Goal: Transaction & Acquisition: Obtain resource

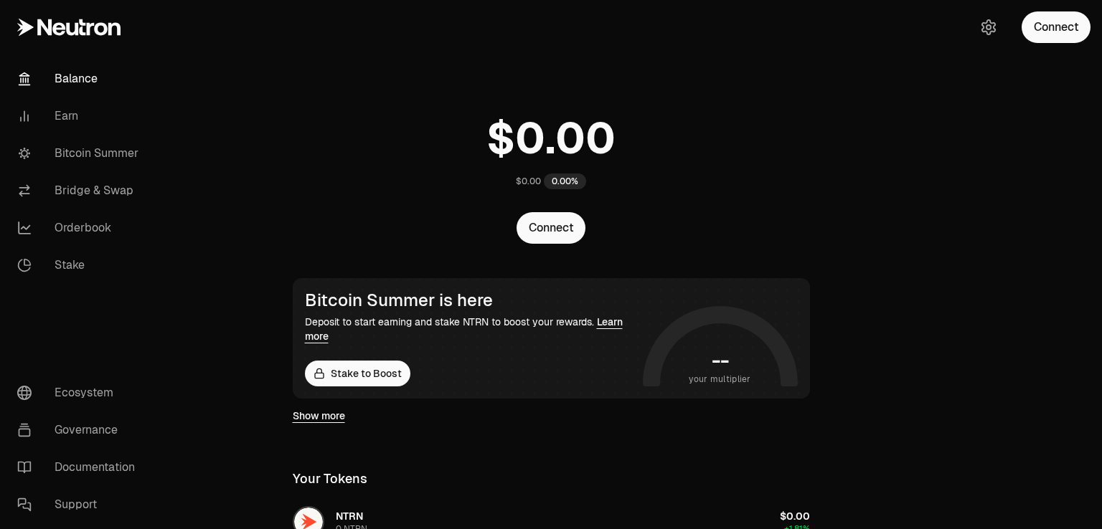
click at [752, 164] on div "$0.00 0.00%" at bounding box center [551, 148] width 552 height 112
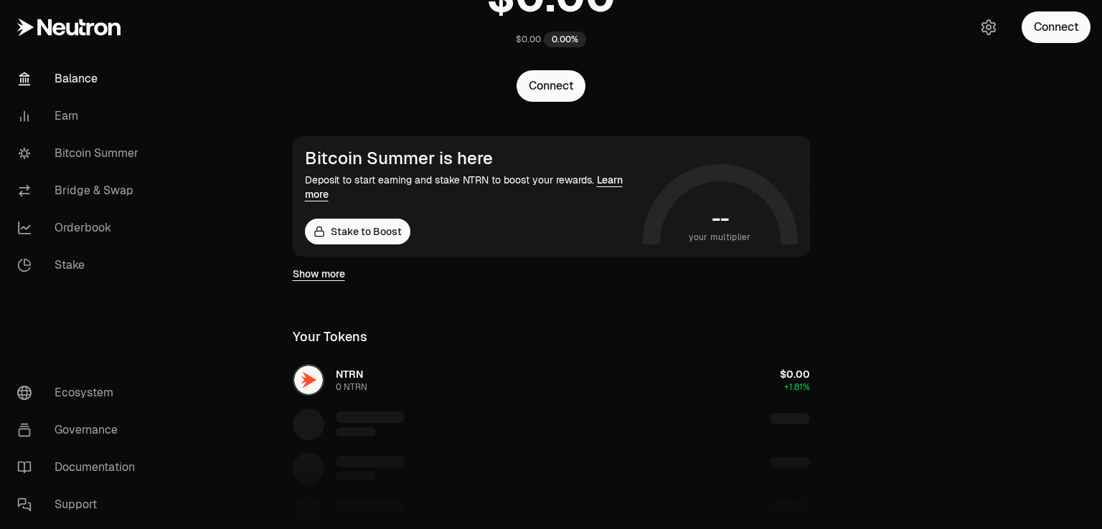
scroll to position [143, 0]
click at [113, 135] on link "Bitcoin Summer" at bounding box center [80, 153] width 149 height 37
click at [105, 158] on link "Bitcoin Summer" at bounding box center [80, 153] width 149 height 37
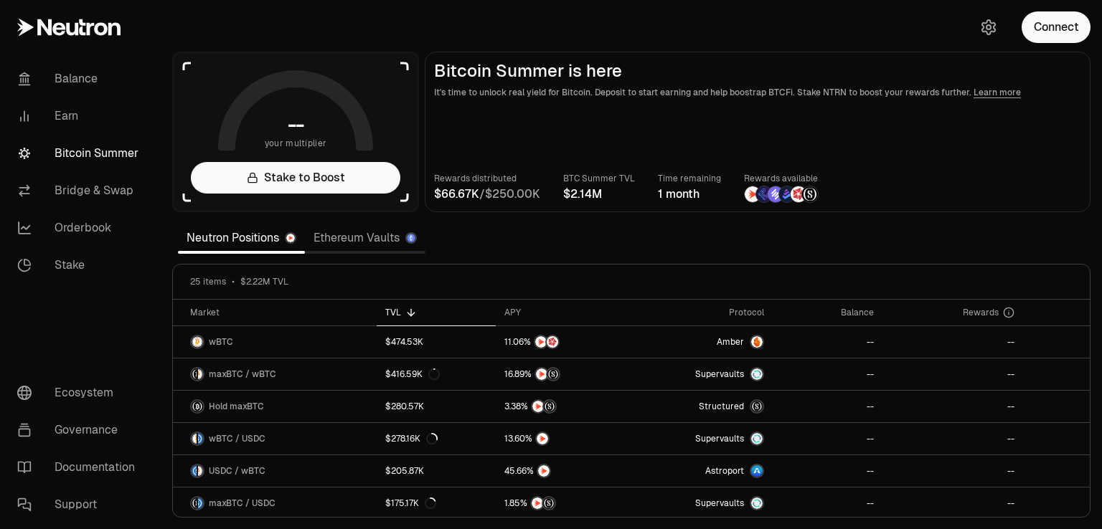
click at [1059, 182] on div "Rewards distributed / BTC Summer TVL Time remaining 1 month Rewards available" at bounding box center [757, 187] width 647 height 32
click at [1044, 32] on button "Connect" at bounding box center [1055, 27] width 69 height 32
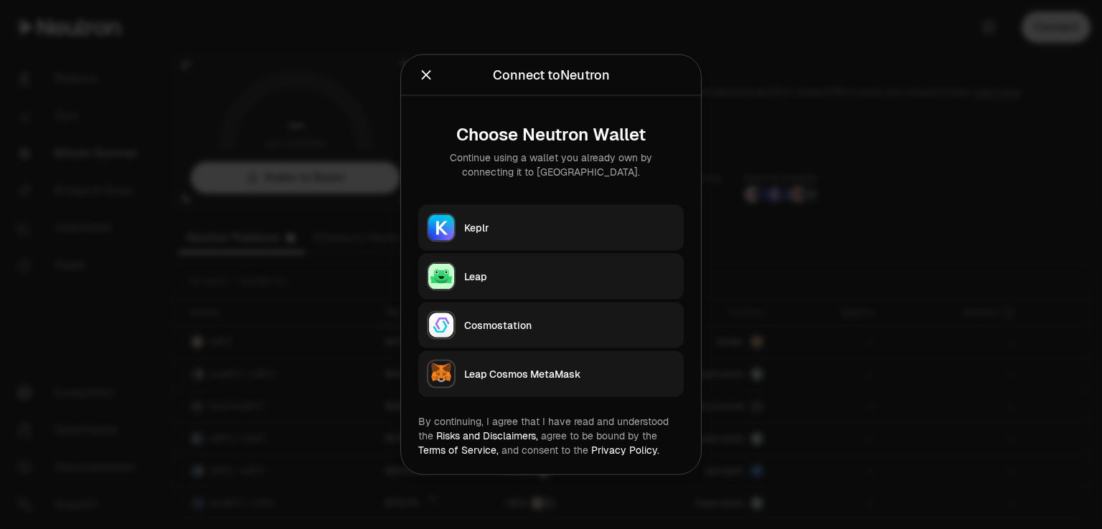
click at [531, 270] on div "Leap" at bounding box center [569, 277] width 211 height 14
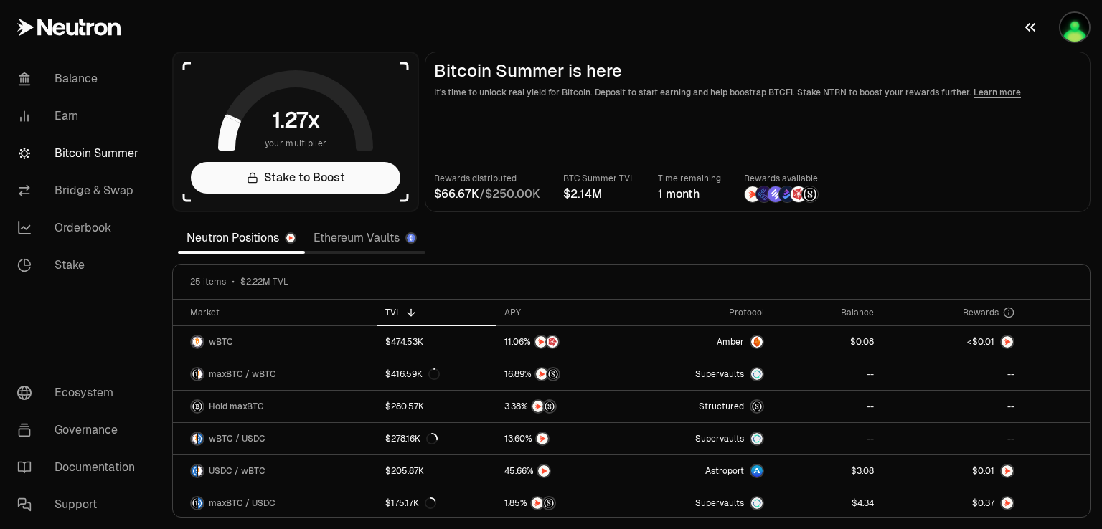
click at [1074, 29] on img "button" at bounding box center [1074, 27] width 29 height 29
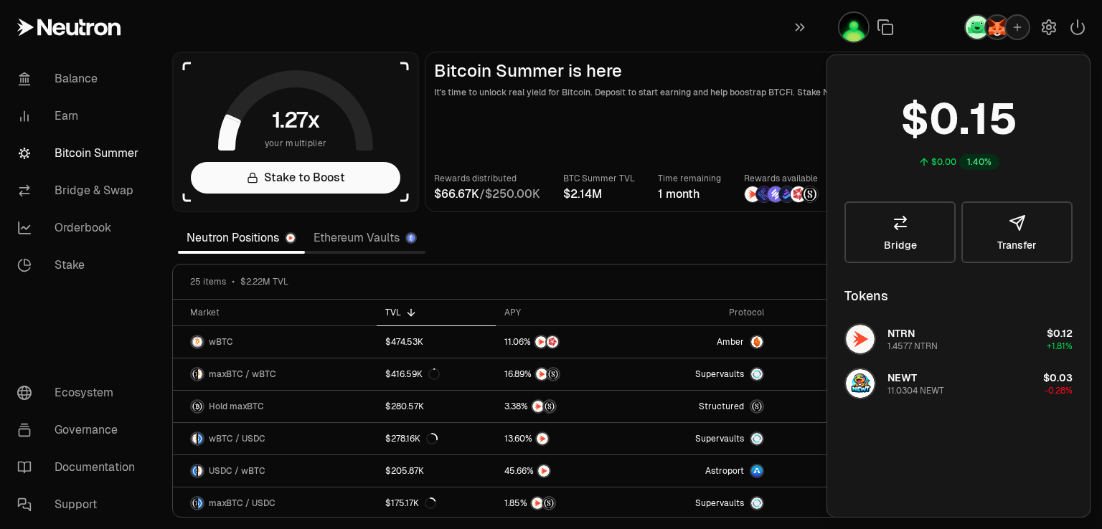
click at [972, 24] on img "button" at bounding box center [976, 27] width 23 height 23
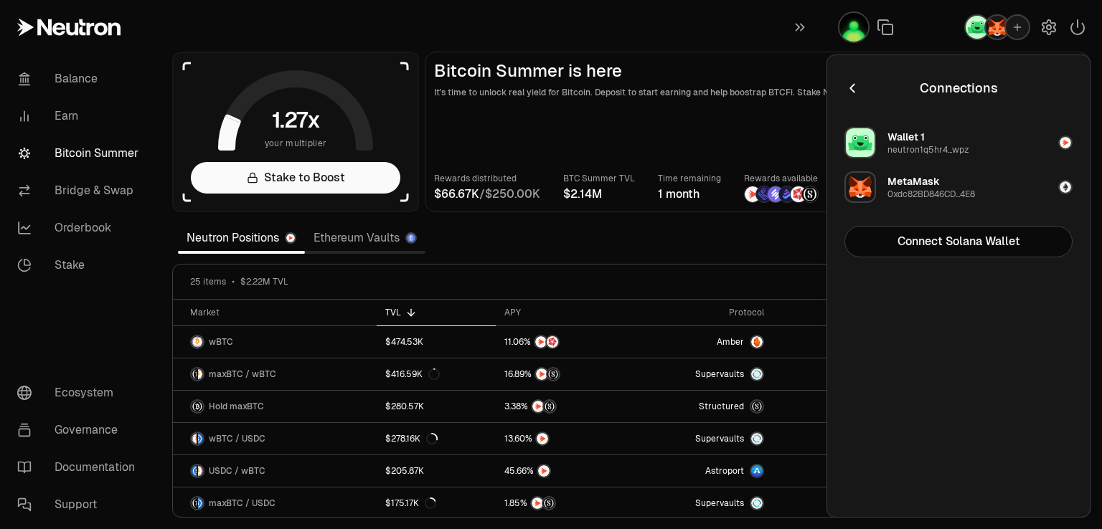
click at [753, 128] on main "Bitcoin Summer is here It's time to unlock real yield for Bitcoin. Deposit to s…" at bounding box center [758, 132] width 666 height 161
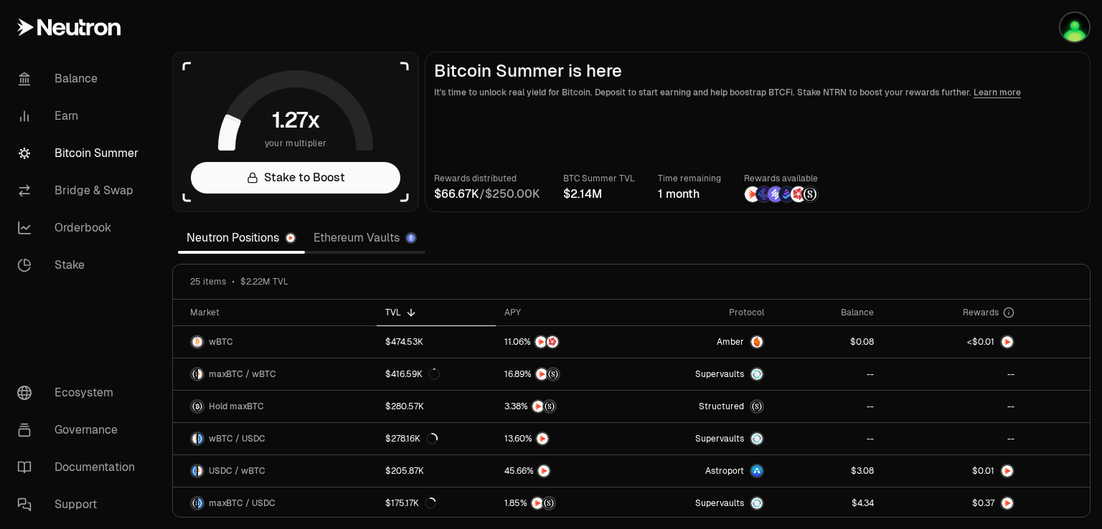
click at [1061, 230] on section "your multiplier Stake to Boost Bitcoin Summer is here It's time to unlock real …" at bounding box center [631, 264] width 941 height 529
